Goal: Information Seeking & Learning: Learn about a topic

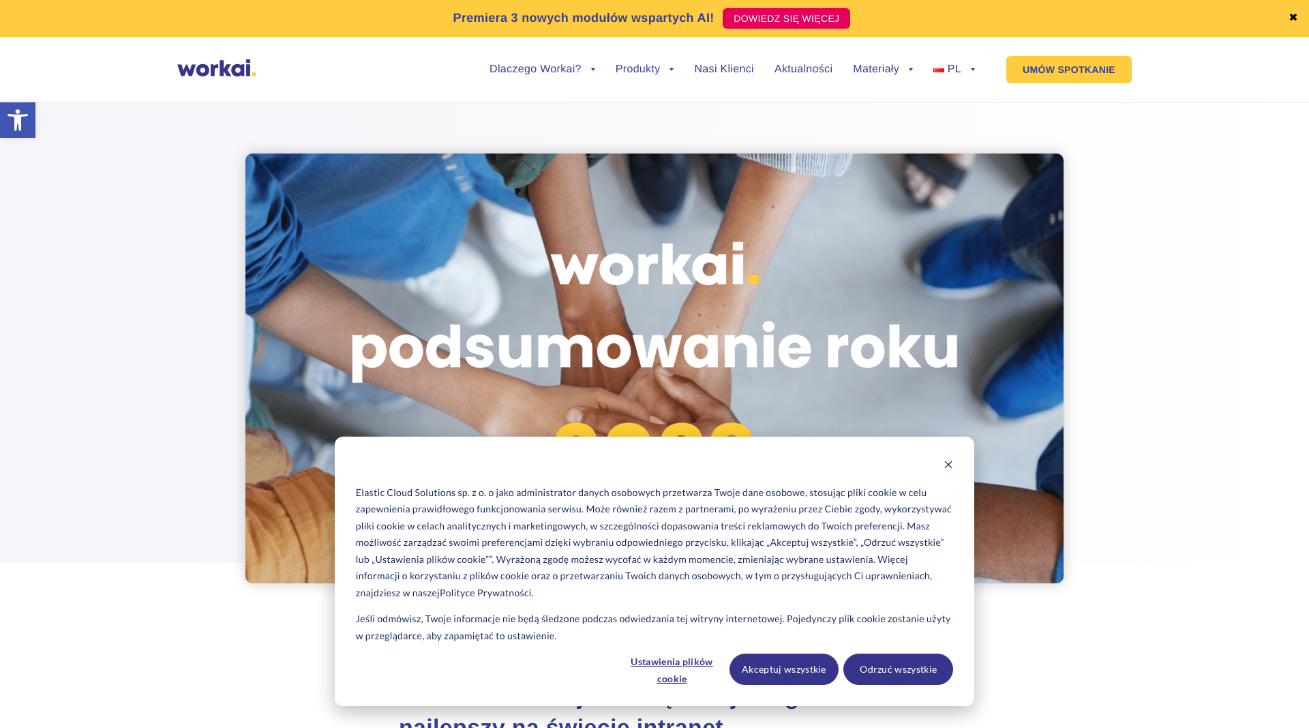
click at [234, 63] on img at bounding box center [216, 67] width 78 height 17
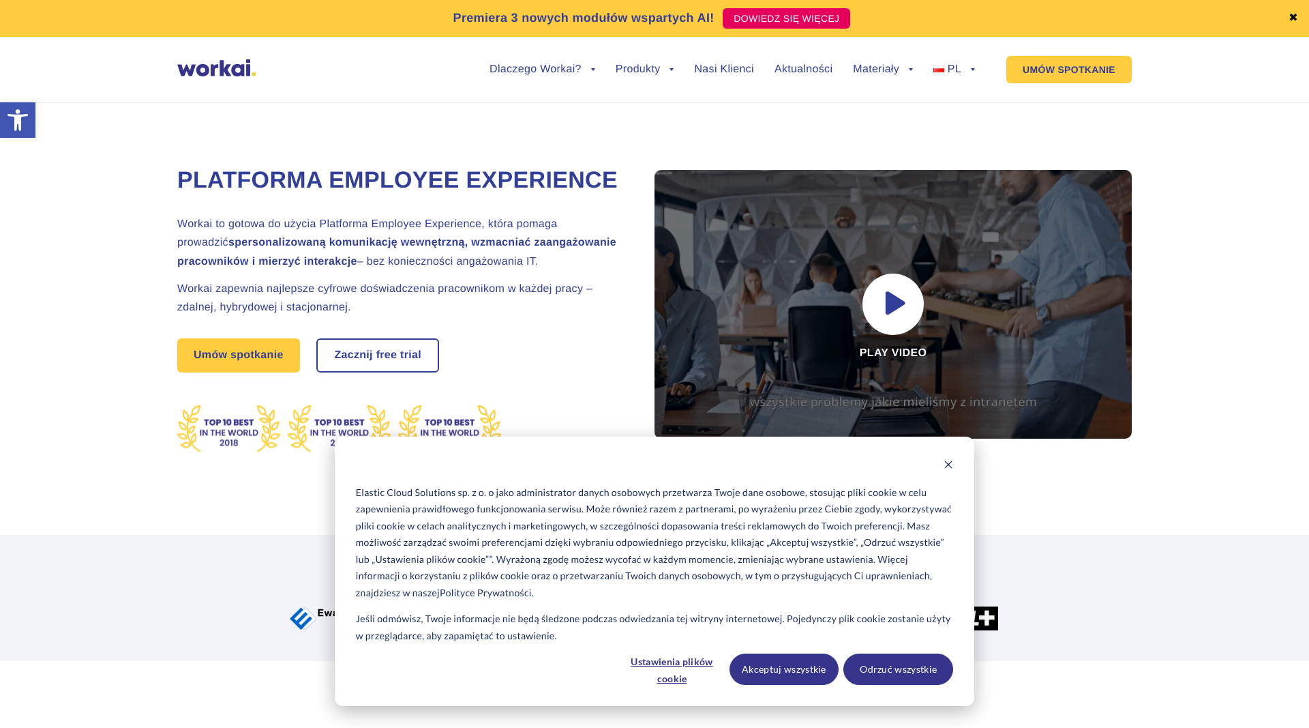
click at [1150, 642] on section "Już ponad 100 innowacyjnych korporacji i małych firm zaufało Workai" at bounding box center [654, 598] width 1309 height 126
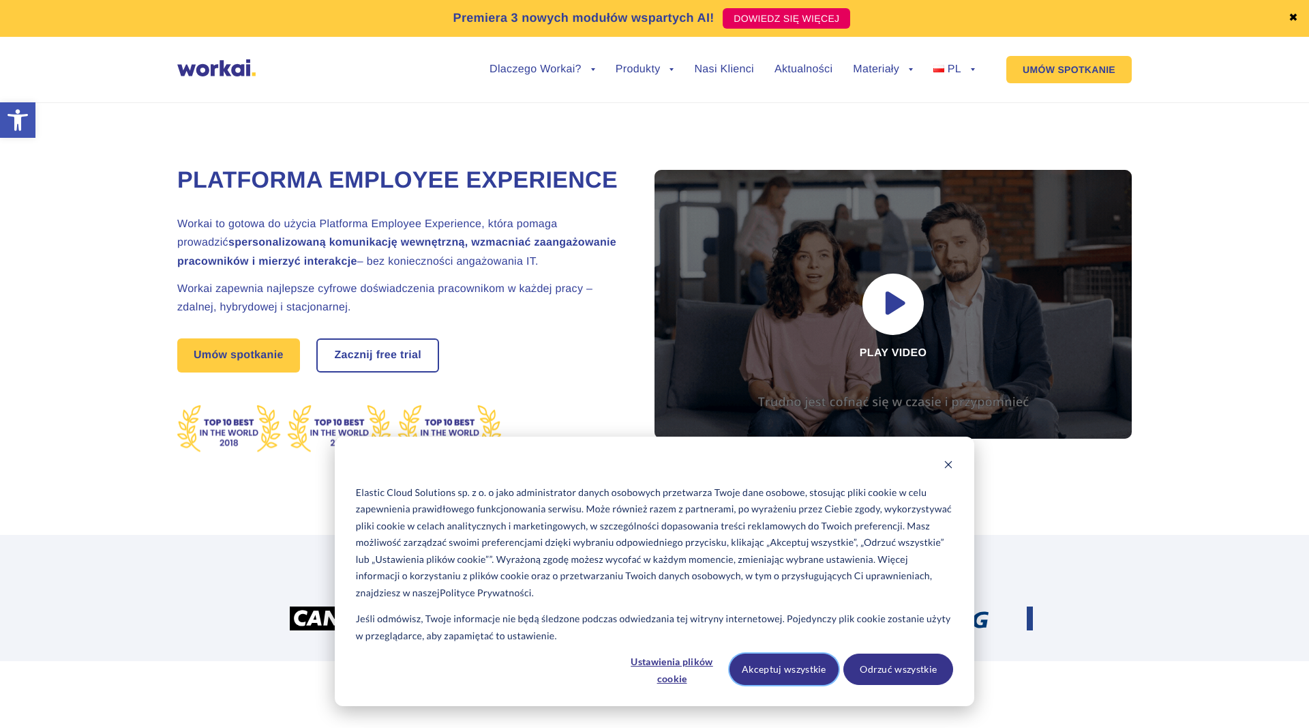
click at [790, 670] on button "Akceptuj wszystkie" at bounding box center [785, 668] width 110 height 31
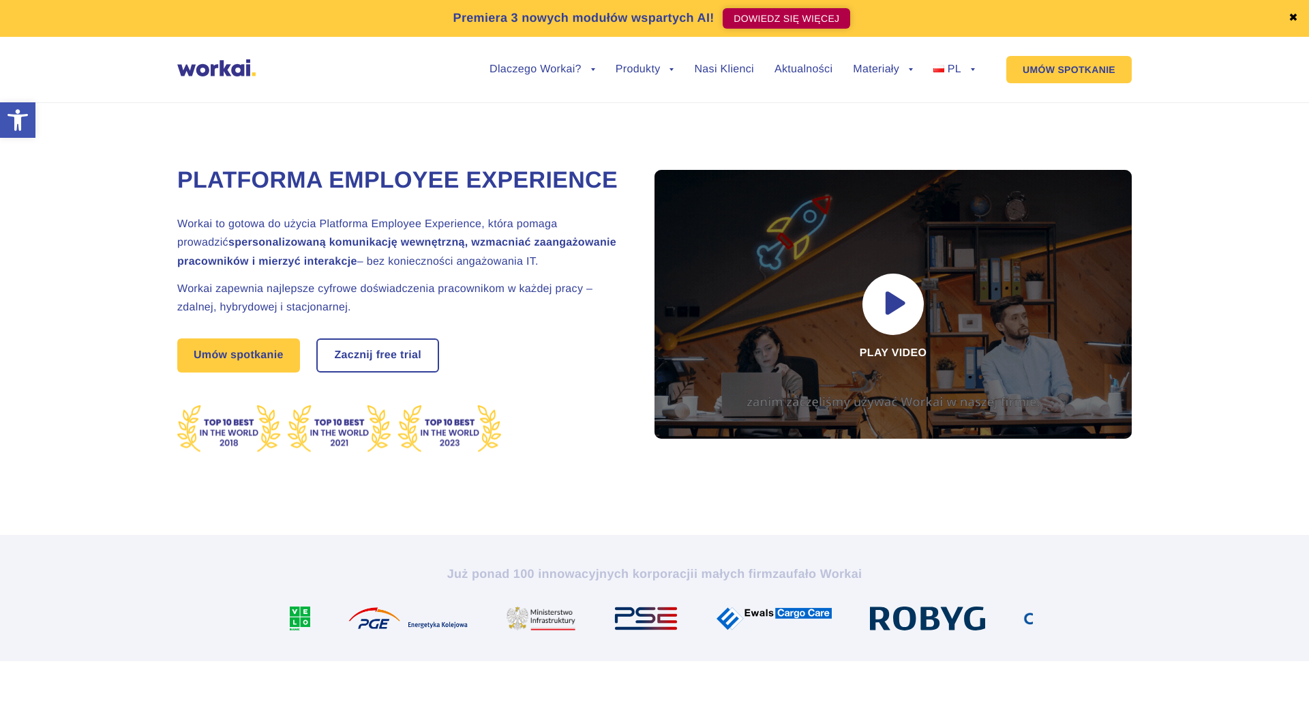
click at [809, 20] on link "DOWIEDZ SIĘ WIĘCEJ" at bounding box center [787, 18] width 128 height 20
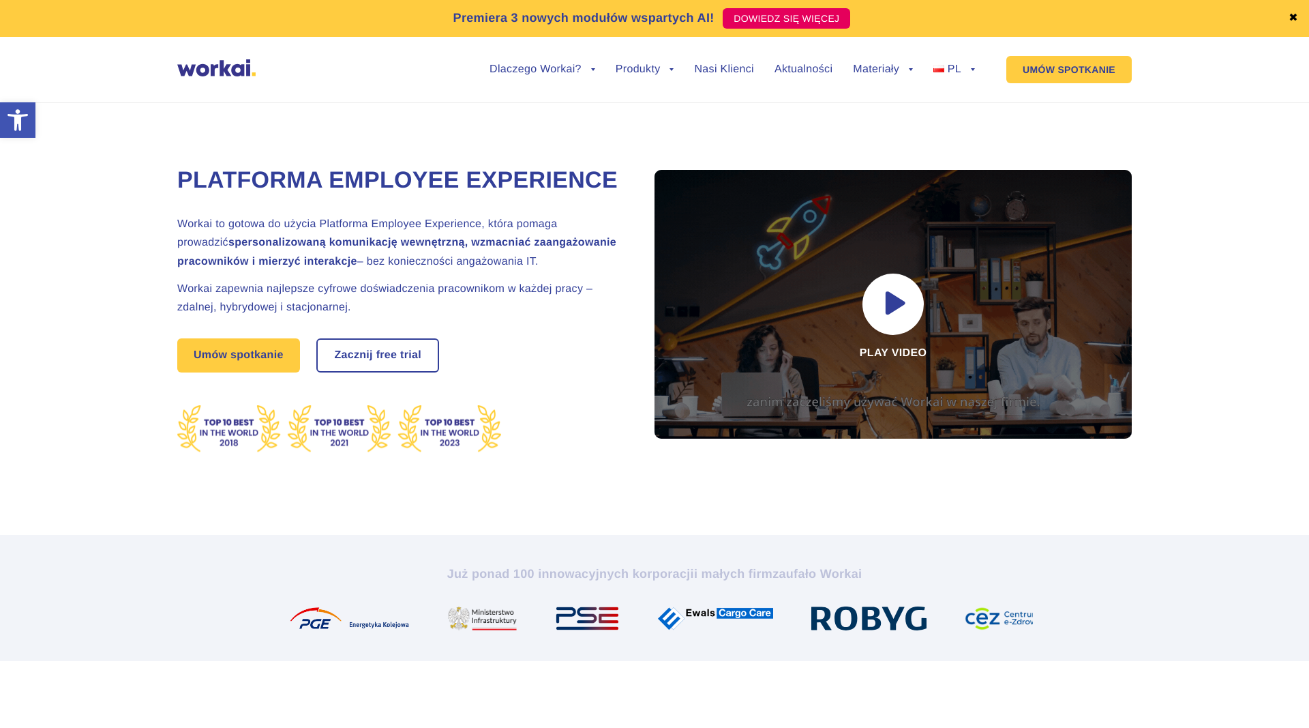
click at [196, 74] on img at bounding box center [216, 67] width 78 height 17
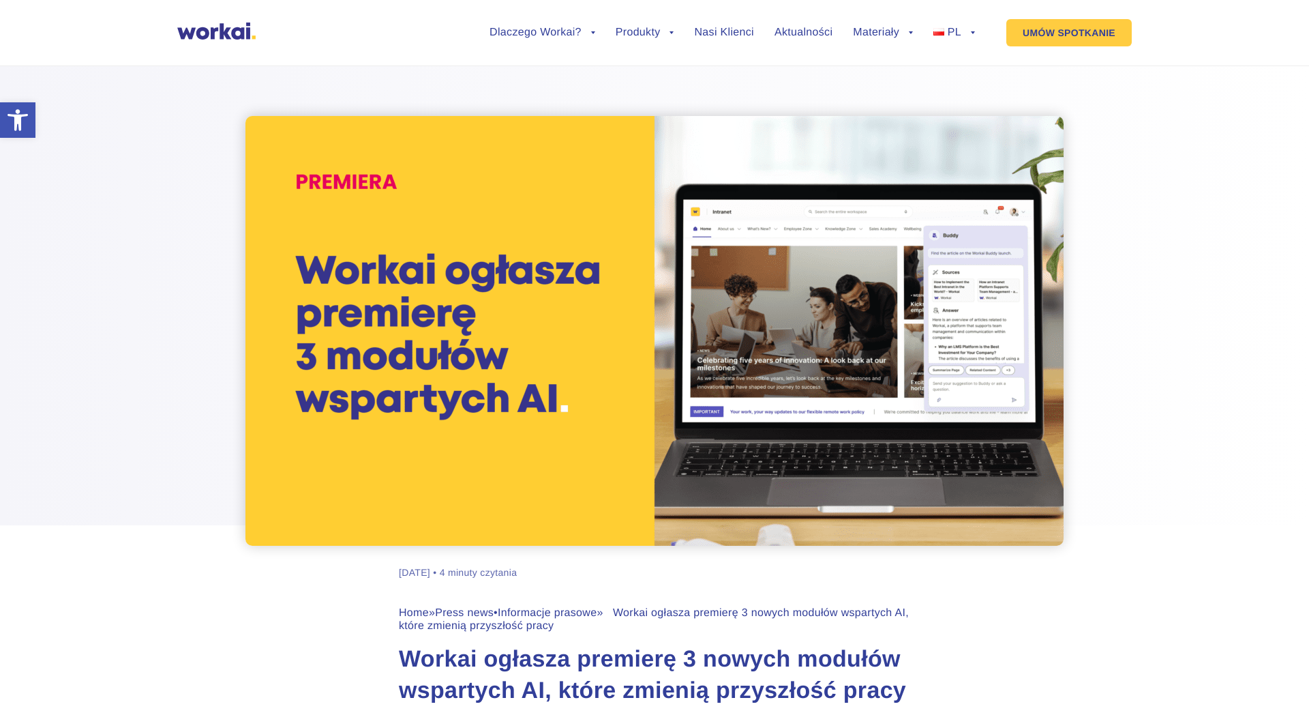
click at [236, 24] on img at bounding box center [216, 31] width 78 height 17
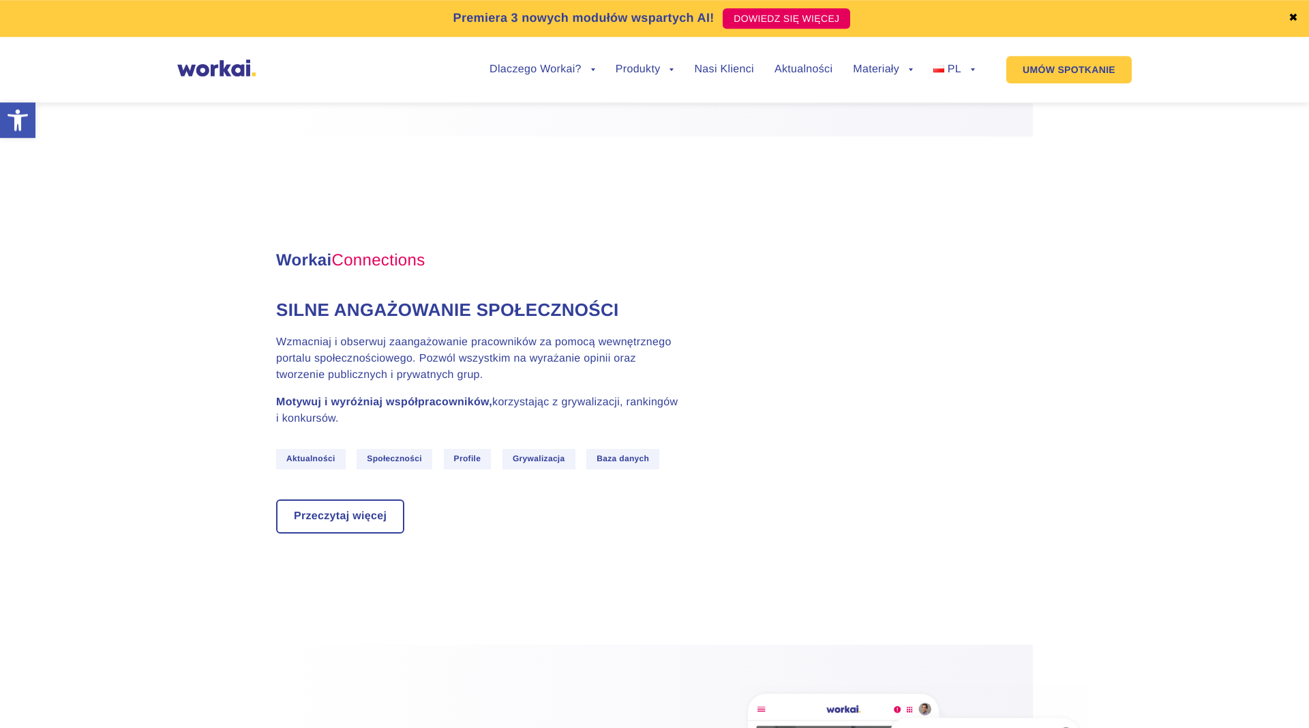
scroll to position [1252, 0]
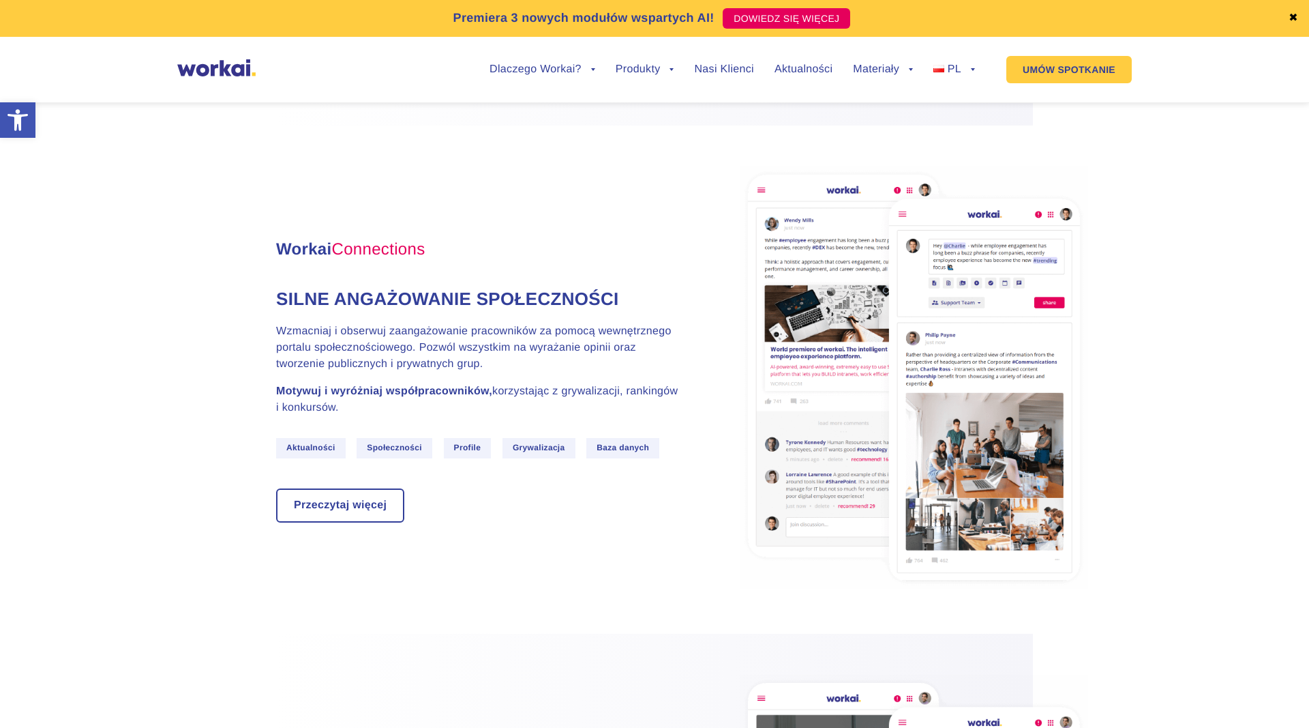
click at [1293, 15] on link "✖" at bounding box center [1294, 18] width 10 height 11
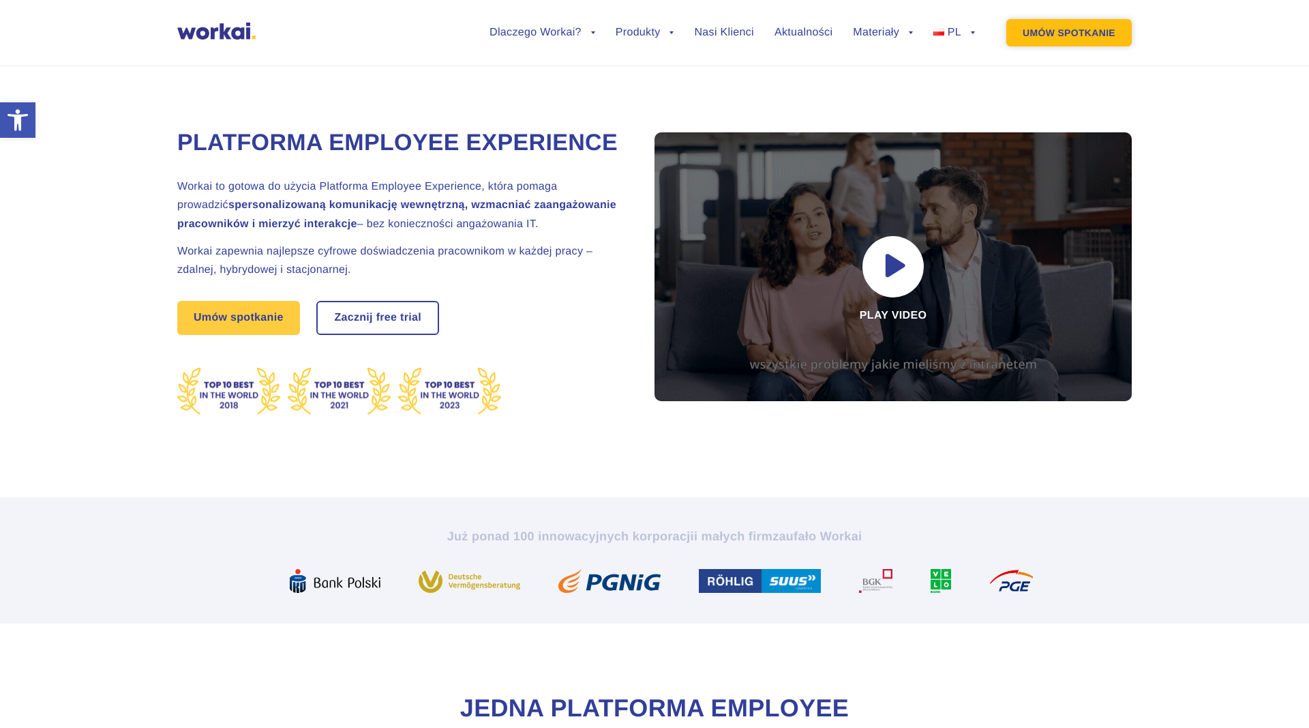
click at [1110, 33] on link "UMÓW SPOTKANIE" at bounding box center [1068, 32] width 125 height 27
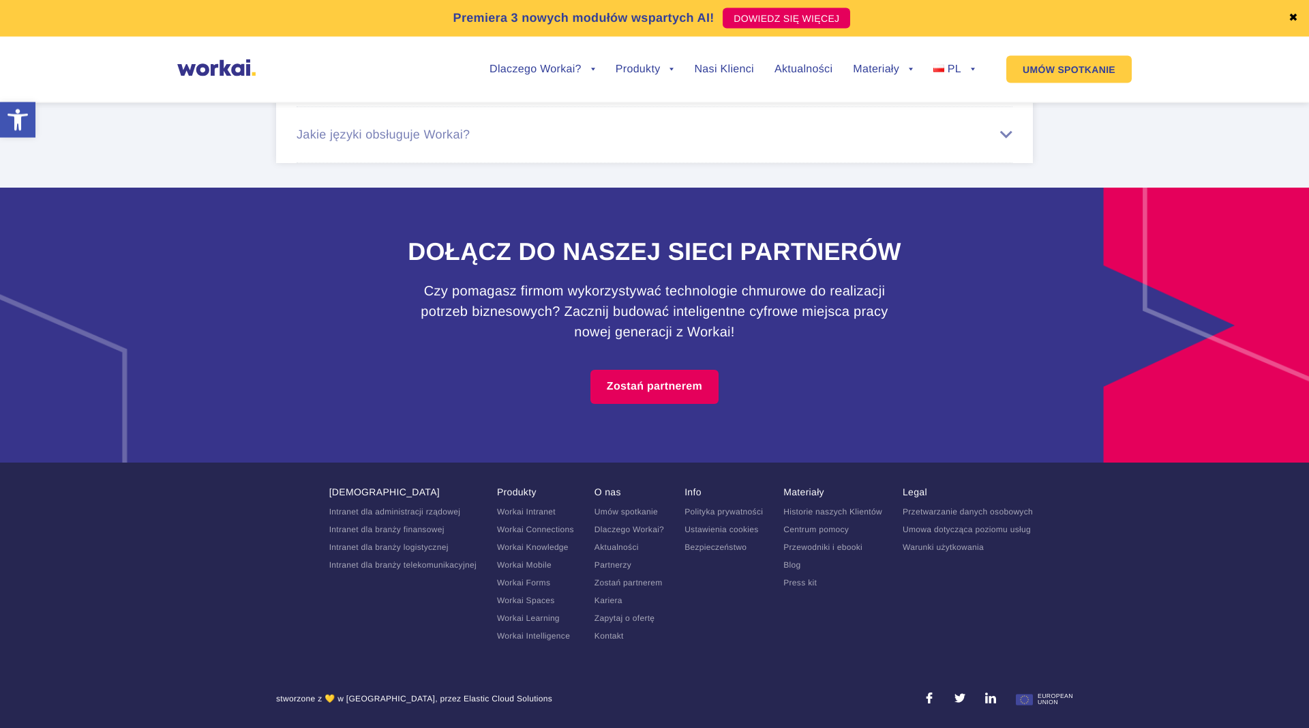
scroll to position [8679, 0]
click at [599, 595] on link "Kariera" at bounding box center [609, 600] width 28 height 10
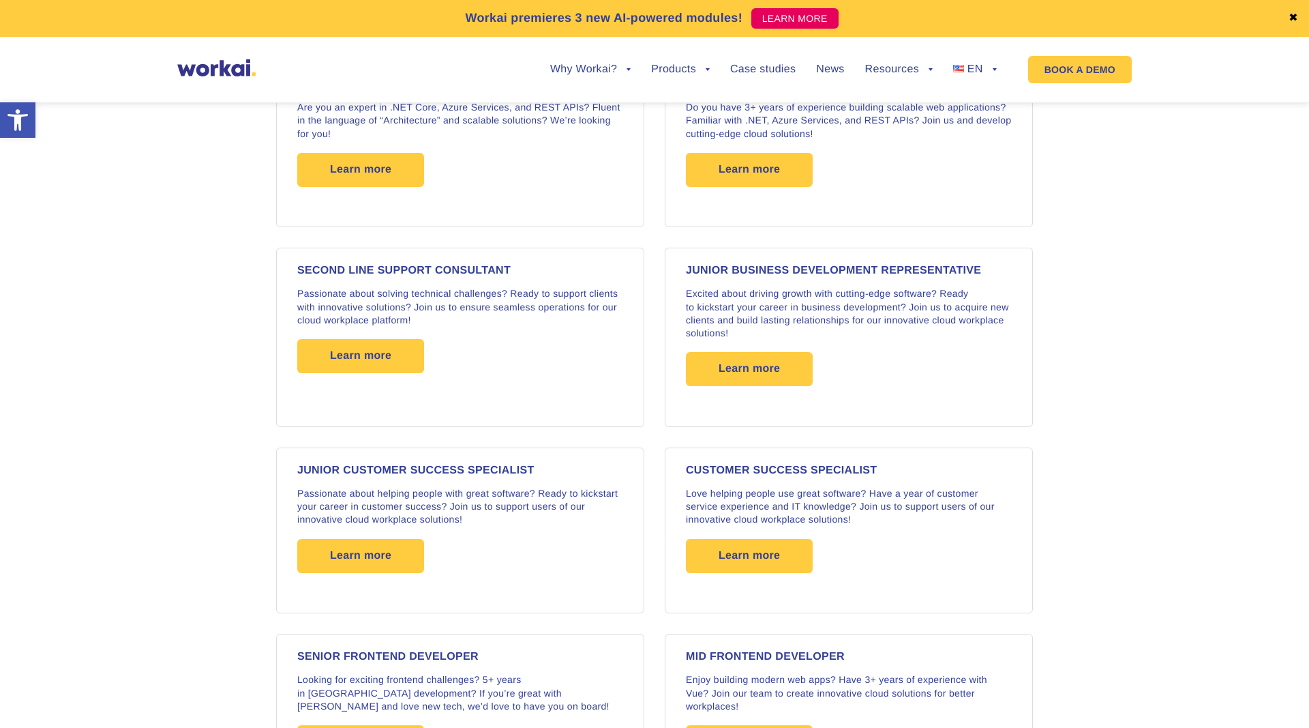
scroll to position [1043, 0]
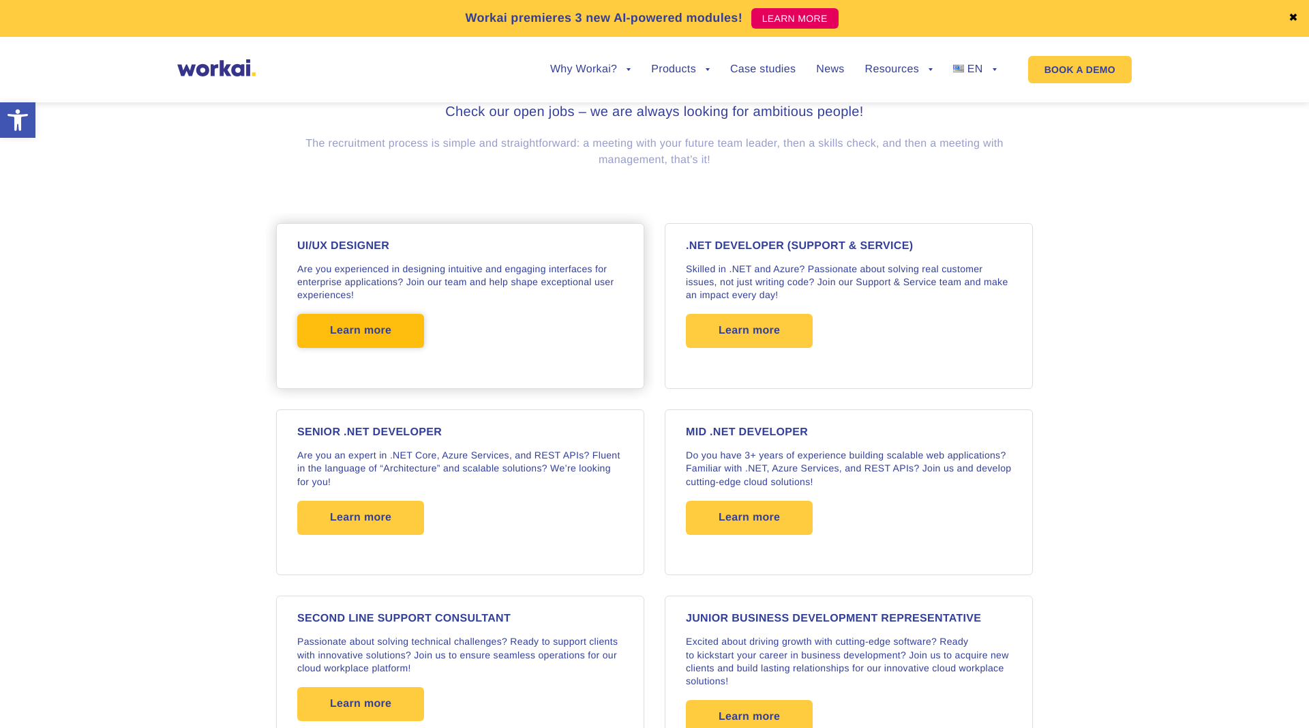
click at [400, 343] on span "Learn more" at bounding box center [360, 331] width 127 height 34
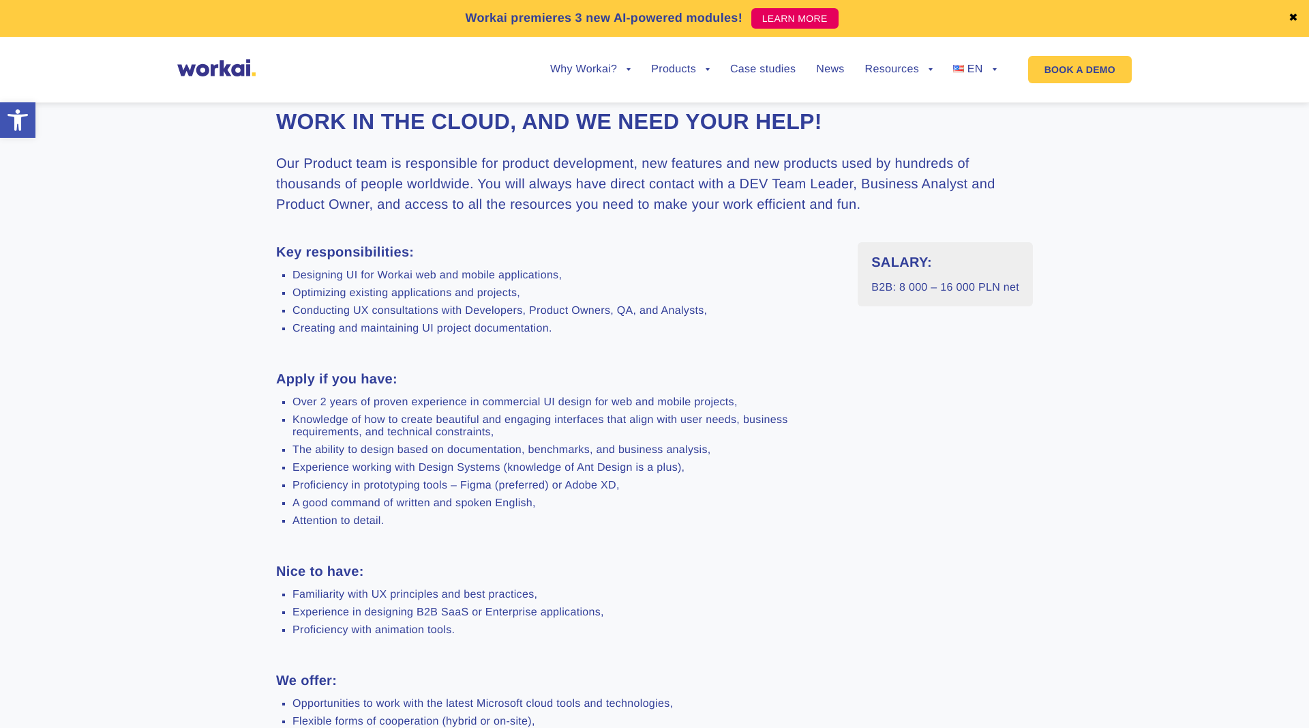
scroll to position [765, 0]
